Goal: Contribute content: Contribute content

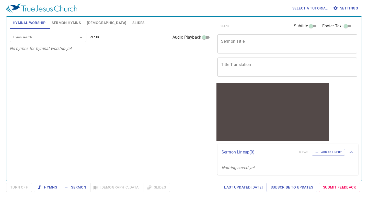
click at [348, 6] on span "Settings" at bounding box center [346, 8] width 24 height 6
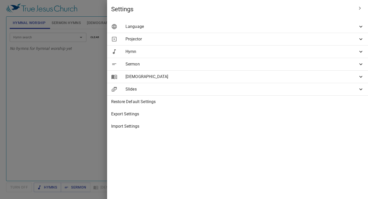
click at [275, 24] on span "Language" at bounding box center [242, 27] width 232 height 6
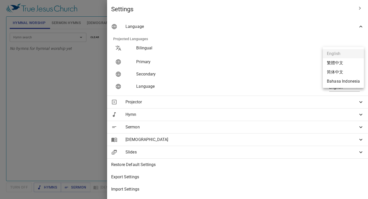
click at [354, 60] on body "Select a tutorial Settings Hymnal Worship Sermon Hymns Bible Slides Hymn search…" at bounding box center [184, 99] width 368 height 199
click at [338, 70] on li "简体中文" at bounding box center [343, 71] width 41 height 9
type input "zh-simple"
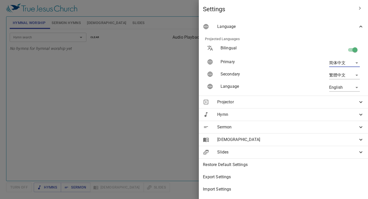
click at [351, 73] on body "Select a tutorial Settings Hymnal Worship Sermon Hymns Bible Slides Hymn search…" at bounding box center [184, 99] width 368 height 199
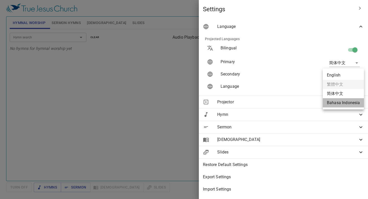
click at [344, 103] on li "Bahasa Indonesia" at bounding box center [343, 102] width 41 height 9
type input "id"
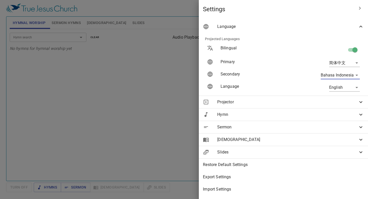
click at [352, 85] on body "Select a tutorial Settings Hymnal Worship Sermon Hymns Bible Slides Hymn search…" at bounding box center [184, 99] width 368 height 199
click at [343, 98] on li "简体中文" at bounding box center [343, 96] width 41 height 9
type input "zh-simple"
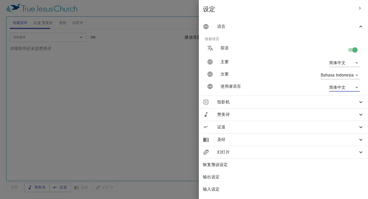
click at [117, 77] on div at bounding box center [184, 99] width 368 height 199
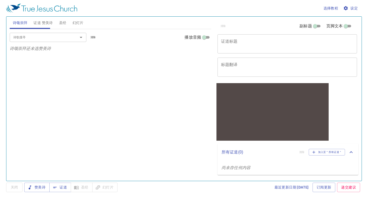
click at [62, 22] on span "圣经" at bounding box center [62, 23] width 7 height 6
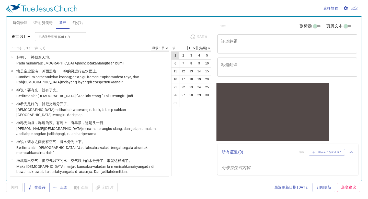
click at [178, 56] on button "1" at bounding box center [175, 55] width 8 height 8
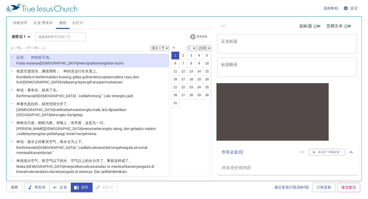
click at [310, 125] on div at bounding box center [272, 107] width 112 height 37
click at [85, 185] on span "圣经" at bounding box center [82, 187] width 14 height 6
click at [51, 66] on td "Pada mulanya Allah menciptakan langit dan bumi ." at bounding box center [70, 64] width 108 height 6
click at [51, 65] on p "Pada mulanya Allah menciptakan langit dan bumi ." at bounding box center [70, 63] width 108 height 5
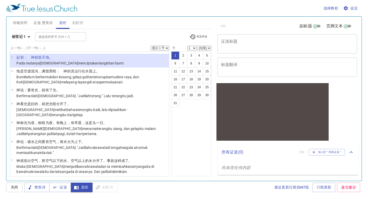
click at [118, 65] on li "1 ﻿起初 ，　神 创造 天 地 。 Pada mulanya Allah menciptakan langit dan bumi ." at bounding box center [89, 61] width 159 height 14
click at [177, 56] on button "1" at bounding box center [175, 55] width 8 height 8
click at [31, 36] on icon "button" at bounding box center [29, 37] width 6 height 6
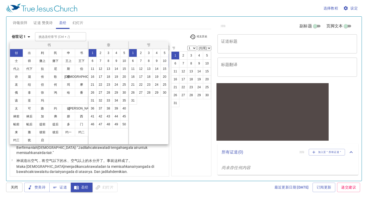
click at [91, 54] on button "1" at bounding box center [92, 53] width 8 height 8
click at [131, 55] on button "1" at bounding box center [133, 53] width 8 height 8
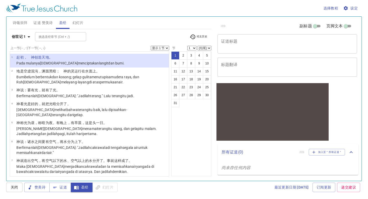
click at [237, 106] on div at bounding box center [272, 107] width 112 height 37
click at [209, 48] on select "(结尾) 2 3 4 5 6 7 8 9 10 11 12 13 14 15 16 17 18 19 20 21 22 23 24 25 26 27 28 2…" at bounding box center [205, 48] width 14 height 5
select select "2"
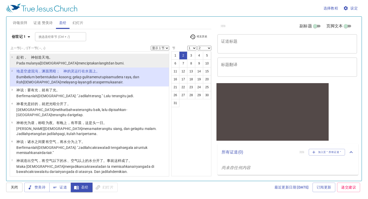
click at [59, 54] on li "1 ﻿起初 ，　神 创造 天 地 。 Pada mulanya Allah menciptakan langit dan bumi ." at bounding box center [89, 61] width 159 height 14
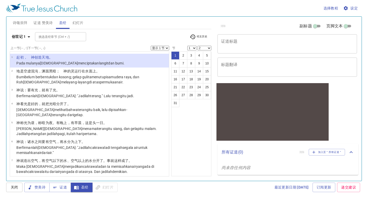
click at [274, 121] on div at bounding box center [272, 107] width 112 height 37
click at [299, 104] on div at bounding box center [272, 107] width 112 height 37
click at [327, 9] on span "选择教程" at bounding box center [331, 8] width 15 height 6
click at [0, 0] on div at bounding box center [0, 0] width 0 height 0
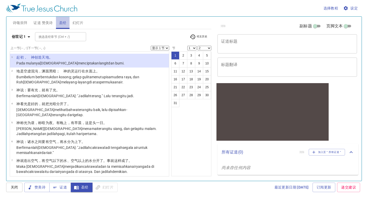
click at [64, 22] on span "圣经" at bounding box center [62, 23] width 7 height 6
click at [177, 54] on button "1" at bounding box center [175, 55] width 8 height 8
click at [294, 134] on div at bounding box center [272, 133] width 112 height 14
click at [188, 54] on button "3" at bounding box center [191, 55] width 8 height 8
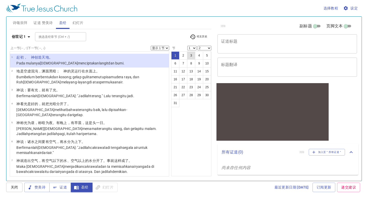
select select "3"
select select
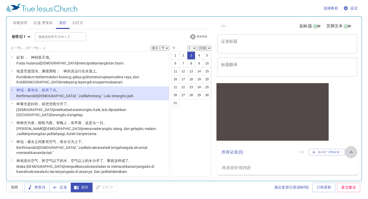
click at [352, 152] on icon at bounding box center [351, 152] width 6 height 6
click at [352, 152] on icon at bounding box center [351, 150] width 6 height 6
click at [208, 47] on select "(结尾) 4 5 6 7 8 9 10 11 12 13 14 15 16 17 18 19 20 21 22 23 24 25 26 27 28 29 30…" at bounding box center [205, 48] width 14 height 5
click at [353, 8] on span "设定" at bounding box center [351, 8] width 14 height 6
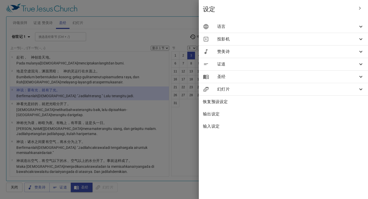
click at [269, 150] on div "设定 语言 投射语言 双语 主要 简体中文 zh-simple 次要 Bahasa Indonesia id 使用者语言 简体中文 zh-simple 投影机…" at bounding box center [283, 99] width 169 height 199
click at [104, 26] on div at bounding box center [184, 99] width 368 height 199
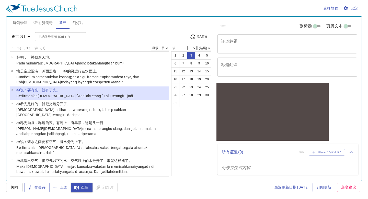
click at [97, 32] on div "创世记 1 挑选圣经章节 (Ctrl + /) 挑选圣经章节 (Ctrl + /) 经文历史" at bounding box center [111, 39] width 202 height 14
type input "/"
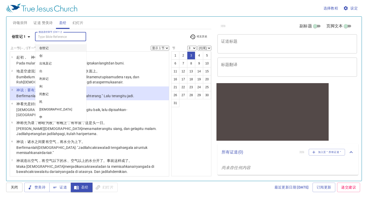
click at [69, 48] on li "创世记" at bounding box center [60, 48] width 51 height 8
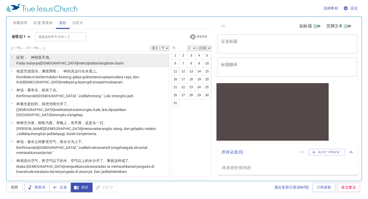
click at [40, 59] on wh430 "创造 天 地 。" at bounding box center [44, 57] width 18 height 4
select select "1"
click at [40, 59] on wh430 "创造 天 地 。" at bounding box center [44, 57] width 18 height 4
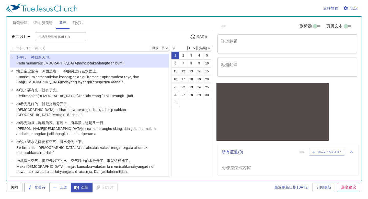
click at [78, 61] on wh430 "menciptakan langit dan bumi ." at bounding box center [101, 63] width 47 height 4
click at [161, 59] on li "1 ﻿起初 ，　神 创造 天 地 。 Pada mulanya Allah menciptakan langit dan bumi ." at bounding box center [89, 61] width 159 height 14
click at [167, 47] on select "显示 1 节 显示 2 节 显示 3 节 显示 4 节 显示 5 节" at bounding box center [160, 48] width 18 height 5
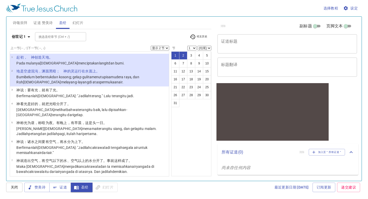
click at [167, 49] on select "显示 1 节 显示 2 节 显示 3 节 显示 4 节 显示 5 节" at bounding box center [160, 48] width 18 height 5
select select "1"
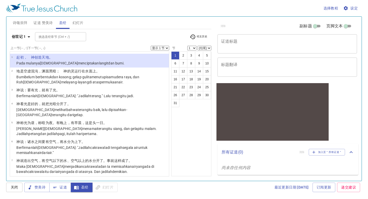
click at [249, 113] on div at bounding box center [272, 107] width 112 height 37
click at [109, 188] on div "赞美诗 证道 圣经 幻灯片" at bounding box center [70, 187] width 93 height 9
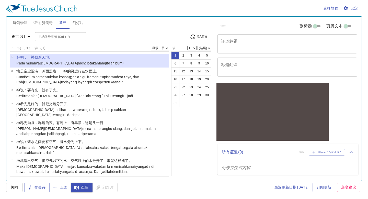
click at [297, 104] on div at bounding box center [272, 107] width 112 height 37
click at [57, 60] on td "﻿起初 ，　神 创造 天 地 。" at bounding box center [70, 58] width 108 height 6
click at [174, 56] on button "1" at bounding box center [175, 55] width 8 height 8
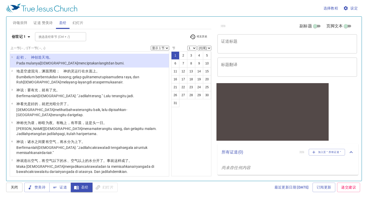
click at [179, 153] on div "1 2 3 4 5 6 7 8 9 10 11 12 13 14 15 16 17 18 19 20 21 22 23 24 25 26 27 28 29 3…" at bounding box center [191, 113] width 40 height 125
click at [63, 22] on span "圣经" at bounding box center [62, 23] width 7 height 6
click at [243, 34] on div "x 证道标题" at bounding box center [288, 43] width 140 height 19
click at [20, 24] on span "诗颂崇拜" at bounding box center [20, 23] width 15 height 6
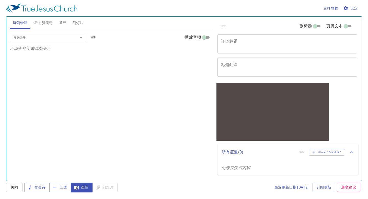
click at [59, 42] on div "诗歌搜寻 诗歌搜寻 清除 播放音频" at bounding box center [111, 37] width 202 height 16
click at [82, 38] on icon "Open" at bounding box center [81, 37] width 6 height 6
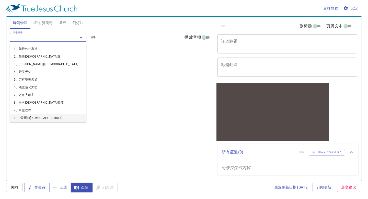
click at [35, 114] on li "10、荣耀归耶稣" at bounding box center [48, 118] width 77 height 8
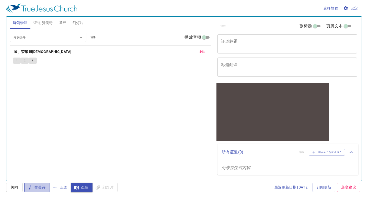
click at [45, 187] on span "赞美诗" at bounding box center [36, 187] width 17 height 6
click at [15, 59] on button "1" at bounding box center [17, 61] width 8 height 6
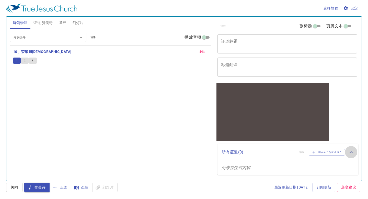
click at [0, 0] on icon at bounding box center [0, 0] width 0 height 0
click at [352, 152] on icon at bounding box center [351, 150] width 6 height 6
click at [24, 60] on span "2" at bounding box center [25, 60] width 2 height 5
click at [31, 60] on button "3" at bounding box center [33, 61] width 8 height 6
click at [62, 22] on span "圣经" at bounding box center [62, 23] width 7 height 6
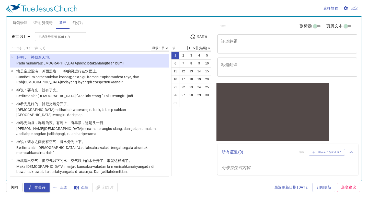
click at [75, 52] on ul "1 ﻿起初 ，　神 创造 天 地 。 Pada mulanya Allah menciptakan langit dan bumi . 2 地 是 空虚 混沌…" at bounding box center [89, 113] width 159 height 125
click at [82, 189] on span "圣经" at bounding box center [82, 187] width 14 height 6
click at [130, 59] on li "1 ﻿起初 ，　神 创造 天 地 。 Pada mulanya Allah menciptakan langit dan bumi ." at bounding box center [89, 61] width 159 height 14
click at [184, 52] on button "2" at bounding box center [183, 55] width 8 height 8
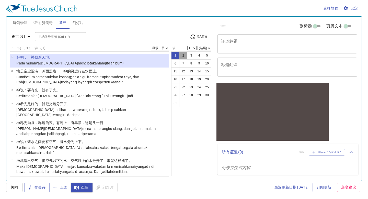
select select "2"
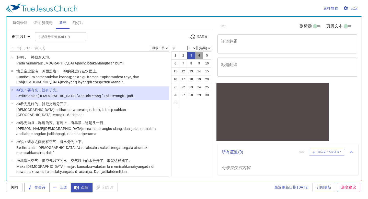
click at [201, 57] on button "4" at bounding box center [199, 55] width 8 height 8
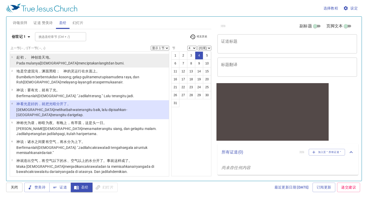
click at [78, 61] on wh430 "menciptakan langit dan bumi ." at bounding box center [101, 63] width 47 height 4
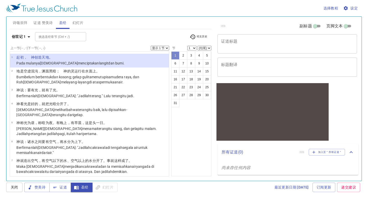
click at [175, 57] on button "1" at bounding box center [175, 55] width 8 height 8
click at [183, 56] on button "2" at bounding box center [183, 55] width 8 height 8
select select "2"
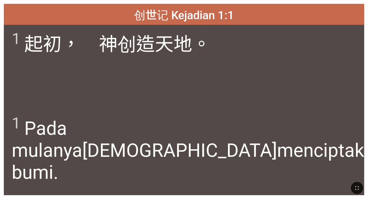
click at [278, 193] on div at bounding box center [184, 188] width 368 height 22
click at [273, 176] on div "1 Pada mulanya Allah menciptakan langit dan bumi ." at bounding box center [184, 152] width 360 height 85
click at [235, 31] on div "1 ﻿起初 ，　神 创造 天 地 。" at bounding box center [184, 67] width 360 height 85
click at [213, 84] on div "1 ﻿起初 ，　神 创造 天 地 。" at bounding box center [184, 67] width 360 height 85
click at [155, 77] on div "1 ﻿起初 ，　神 创造 天 地 。" at bounding box center [184, 67] width 360 height 85
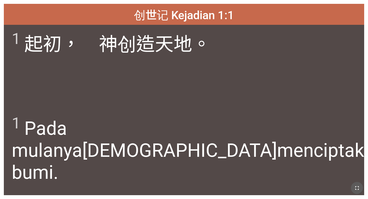
click at [356, 188] on icon "button" at bounding box center [357, 188] width 6 height 6
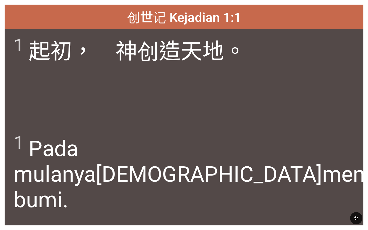
click at [356, 199] on icon "button" at bounding box center [356, 218] width 6 height 6
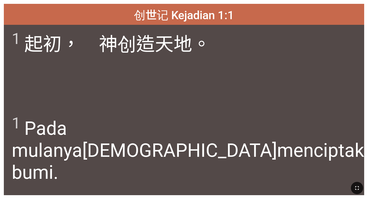
click at [234, 63] on div "1 ﻿起初 ，　神 创造 天 地 。" at bounding box center [184, 67] width 360 height 85
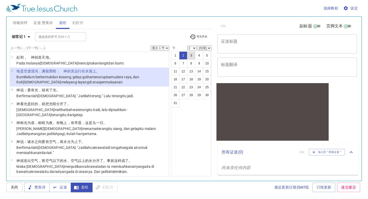
click at [190, 55] on button "3" at bounding box center [191, 55] width 8 height 8
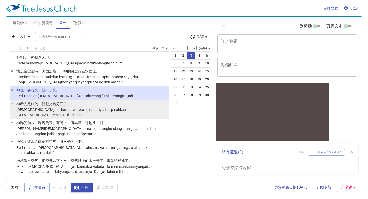
click at [106, 109] on wh2896 ", lalu dipisahkan-Nyalah terang itu dari gelap ." at bounding box center [71, 112] width 111 height 9
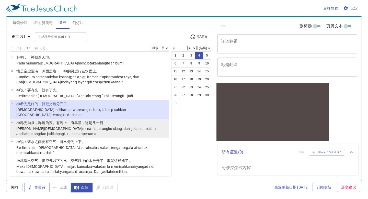
click at [76, 127] on wh3117 ", dan gelap itu malam . Jadilah petang dan jadilah pagi , itulah hari pertama ." at bounding box center [86, 131] width 140 height 9
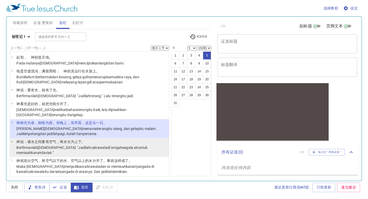
click at [115, 139] on p "神 说 ：诸水 之间 要有空气 ，将水 分 为上下。" at bounding box center [91, 141] width 151 height 5
select select "6"
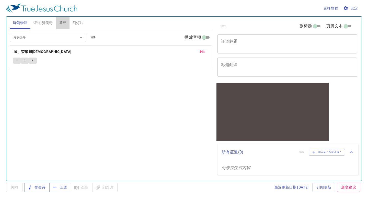
click at [64, 23] on span "圣经" at bounding box center [62, 23] width 7 height 6
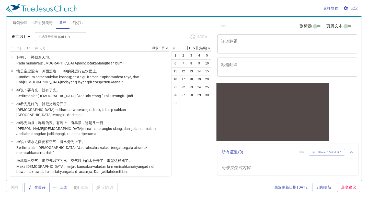
click at [81, 188] on div "赞美诗 证道 圣经 幻灯片" at bounding box center [70, 187] width 93 height 9
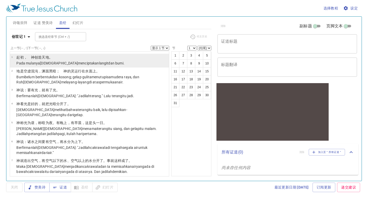
click at [84, 58] on p "﻿起初 ，　神 创造 天 地 。" at bounding box center [70, 57] width 108 height 5
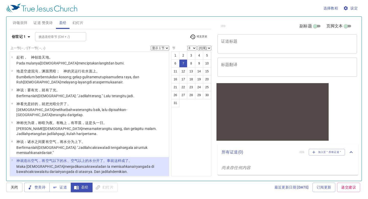
scroll to position [59, 0]
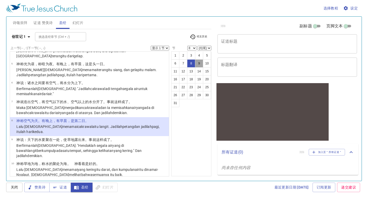
click at [198, 63] on button "9" at bounding box center [199, 63] width 8 height 8
select select "9"
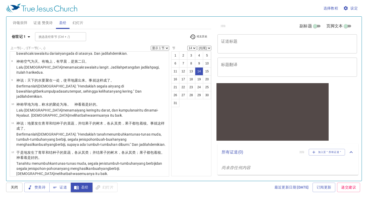
scroll to position [188, 0]
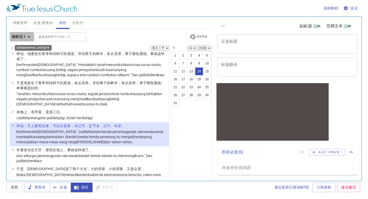
click at [28, 35] on icon "button" at bounding box center [29, 37] width 6 height 6
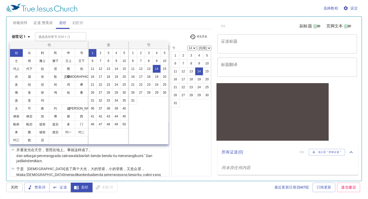
click at [0, 0] on div at bounding box center [0, 0] width 0 height 0
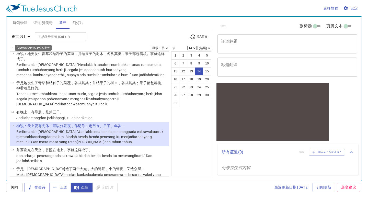
click at [29, 37] on icon "button" at bounding box center [29, 36] width 3 height 1
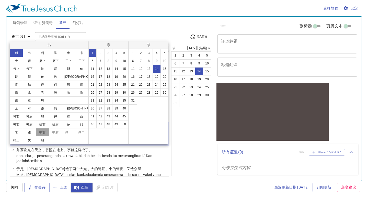
click at [0, 0] on button "彼前" at bounding box center [0, 0] width 0 height 0
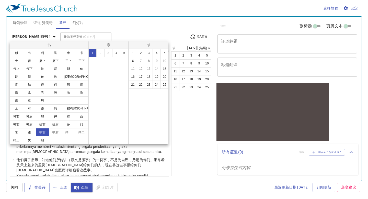
scroll to position [0, 0]
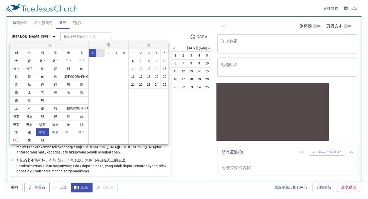
click at [99, 53] on button "2" at bounding box center [100, 53] width 8 height 8
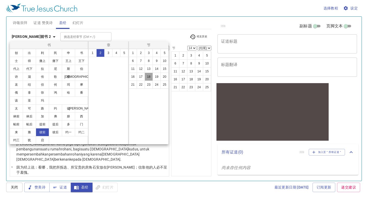
click at [146, 77] on button "18" at bounding box center [149, 77] width 8 height 8
select select "18"
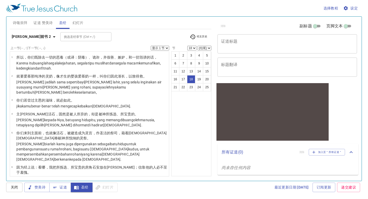
scroll to position [330, 0]
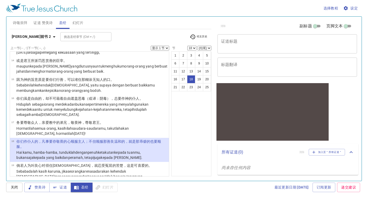
click at [272, 41] on textarea "证道标题" at bounding box center [287, 44] width 132 height 10
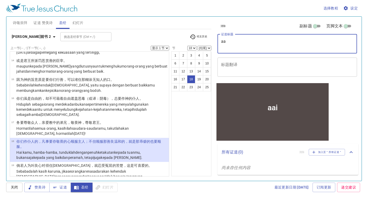
type textarea "a"
type textarea "爱"
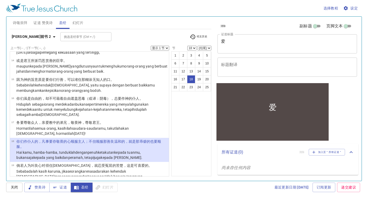
click at [262, 73] on div "x 标题翻译" at bounding box center [288, 67] width 140 height 19
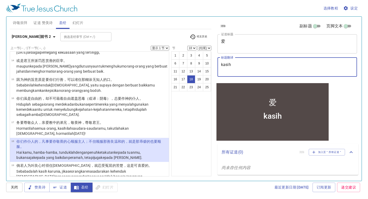
type textarea "kasih"
click at [0, 0] on span "证道" at bounding box center [0, 0] width 0 height 0
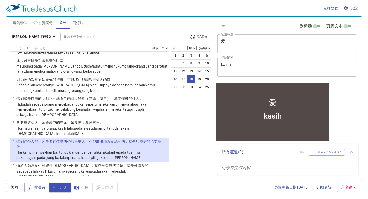
click at [268, 162] on p "尚未存任何内容" at bounding box center [288, 168] width 141 height 14
click at [348, 27] on input "页脚文本" at bounding box center [346, 27] width 18 height 6
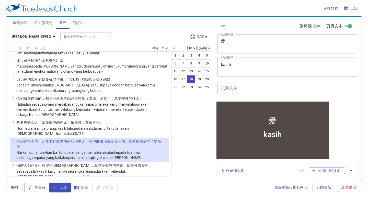
click at [348, 26] on input "页脚文本" at bounding box center [350, 27] width 18 height 6
checkbox input "false"
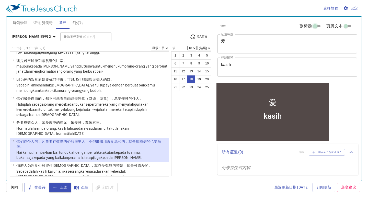
click at [318, 26] on input "副标题" at bounding box center [315, 27] width 18 height 6
checkbox input "true"
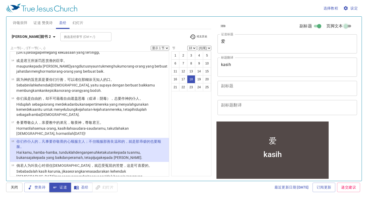
click at [350, 25] on input "页脚文本" at bounding box center [346, 27] width 18 height 6
checkbox input "true"
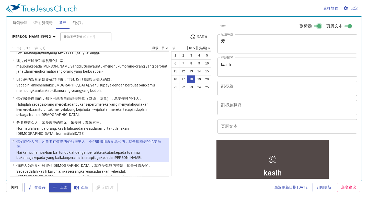
click at [316, 26] on input "副标题" at bounding box center [319, 27] width 18 height 6
checkbox input "false"
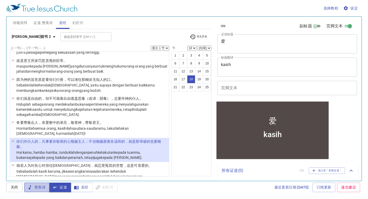
click at [37, 189] on span "赞美诗" at bounding box center [36, 187] width 17 height 6
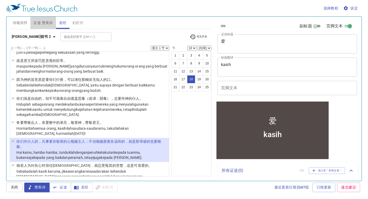
click at [49, 22] on span "证道 赞美诗" at bounding box center [42, 23] width 19 height 6
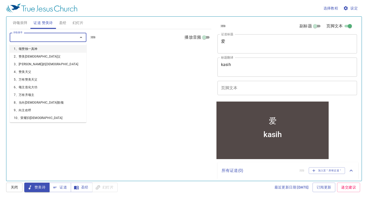
click at [45, 36] on input "诗歌搜寻" at bounding box center [40, 37] width 59 height 6
click at [0, 0] on li "10、荣耀归耶稣" at bounding box center [0, 0] width 0 height 0
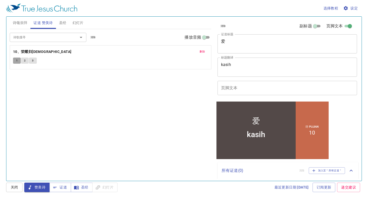
click at [16, 60] on span "1" at bounding box center [17, 60] width 2 height 5
click at [25, 61] on span "2" at bounding box center [25, 60] width 2 height 5
click at [278, 60] on div "kasih x 标题翻译" at bounding box center [288, 67] width 140 height 19
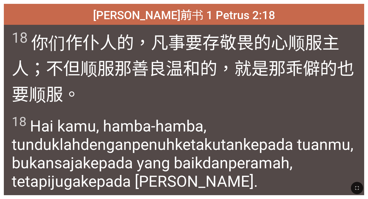
click at [261, 92] on span "18 你们作仆人 的，凡事 要存敬畏 的心 顺服 主人 ；不 但 顺服那善良 [PERSON_NAME] 的，就是 那乖僻的 也要 顺服。" at bounding box center [184, 67] width 345 height 77
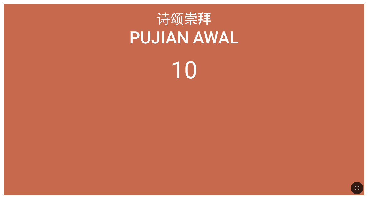
click at [210, 100] on ol "10" at bounding box center [184, 121] width 352 height 131
click at [180, 78] on li "10" at bounding box center [184, 70] width 27 height 28
